Goal: Task Accomplishment & Management: Manage account settings

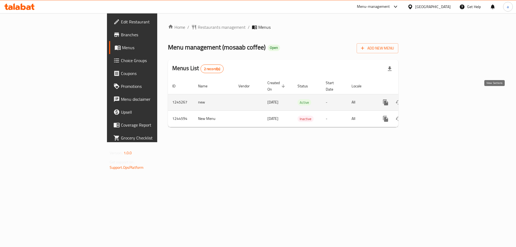
click at [427, 99] on icon "enhanced table" at bounding box center [424, 102] width 6 height 6
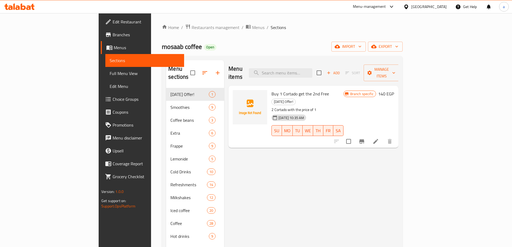
click at [383, 136] on li at bounding box center [375, 141] width 15 height 10
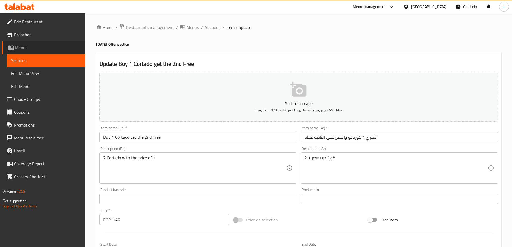
click at [29, 48] on span "Menus" at bounding box center [48, 47] width 66 height 6
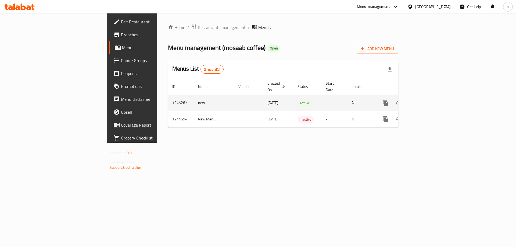
click at [427, 100] on icon "enhanced table" at bounding box center [424, 103] width 6 height 6
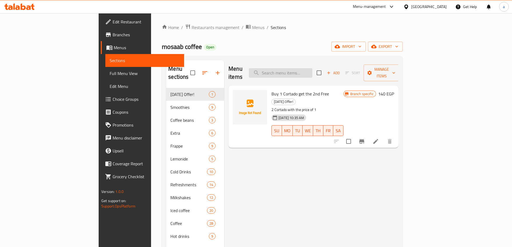
click at [312, 71] on input "search" at bounding box center [280, 72] width 63 height 9
paste input "Macchiato"
type input "Macchiato"
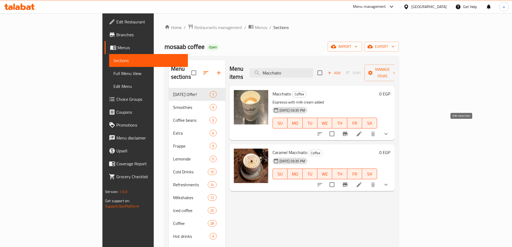
click at [362, 131] on icon at bounding box center [359, 134] width 6 height 6
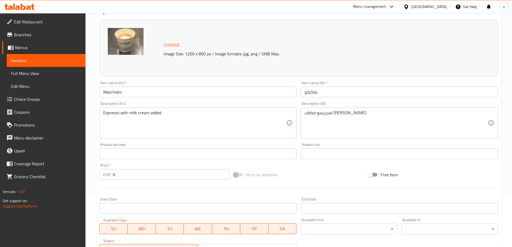
scroll to position [45, 0]
